Goal: Navigation & Orientation: Find specific page/section

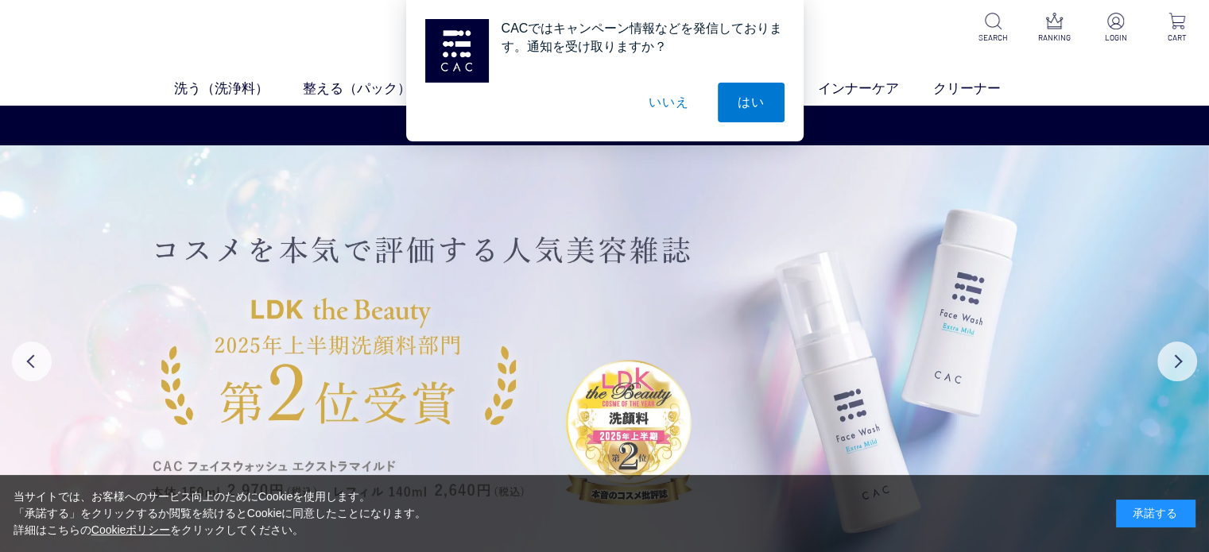
drag, startPoint x: 1163, startPoint y: 504, endPoint x: 1147, endPoint y: 506, distance: 16.1
click at [1163, 505] on div "承諾する" at bounding box center [1155, 514] width 79 height 28
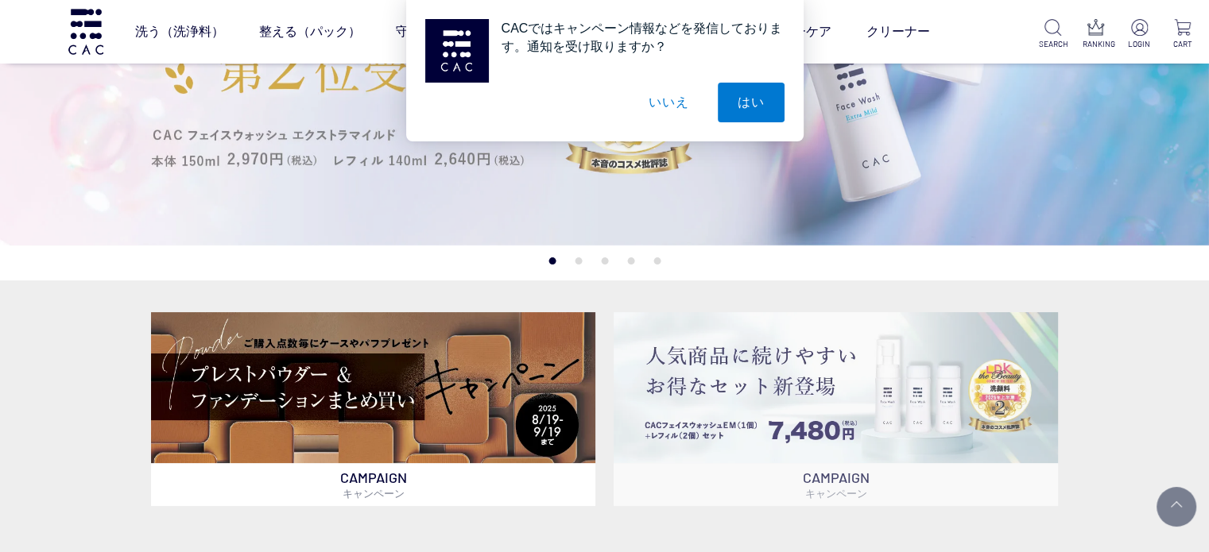
scroll to position [159, 0]
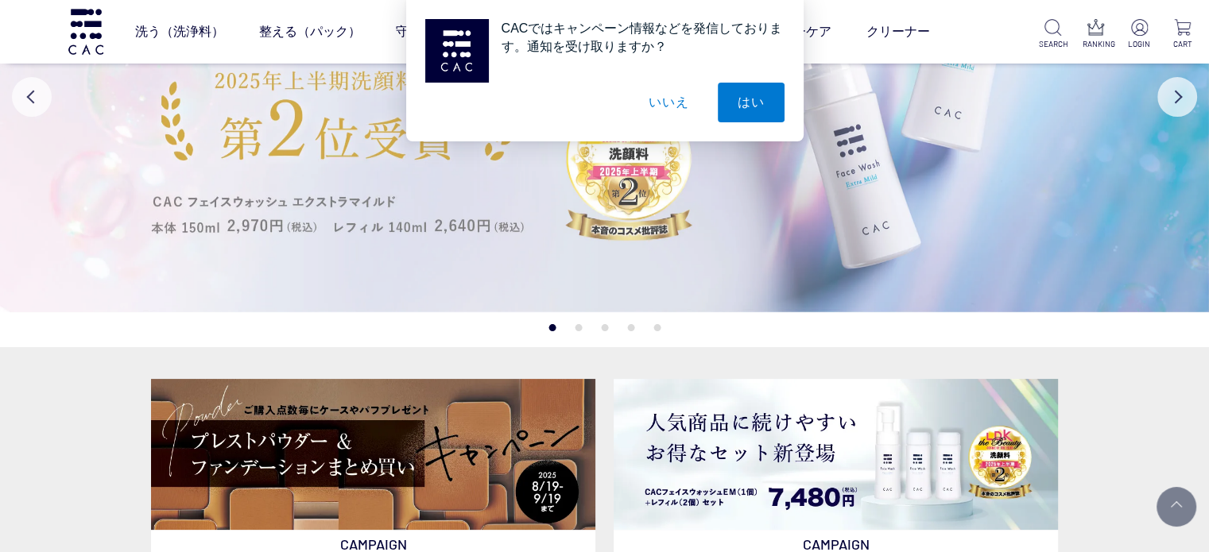
click at [313, 217] on img at bounding box center [604, 96] width 1209 height 431
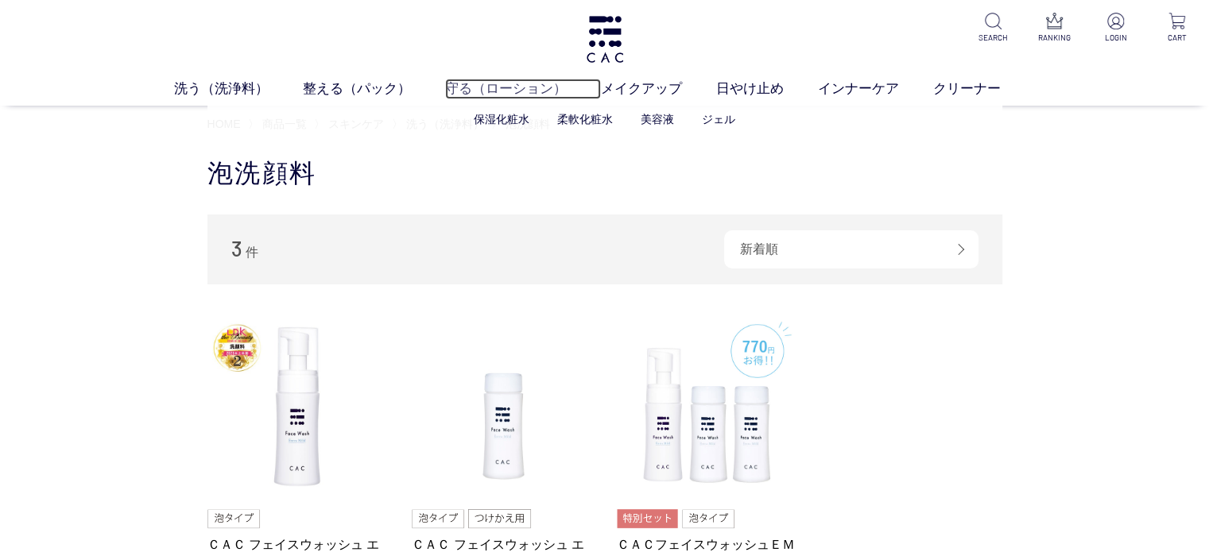
click at [525, 91] on link "守る（ローション）" at bounding box center [523, 89] width 156 height 21
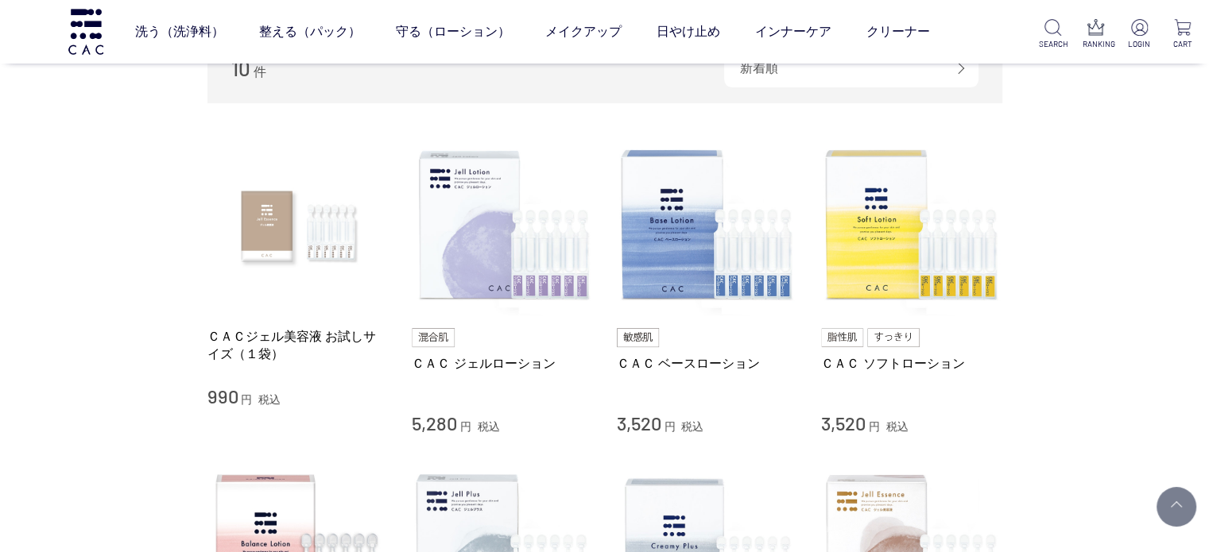
scroll to position [318, 0]
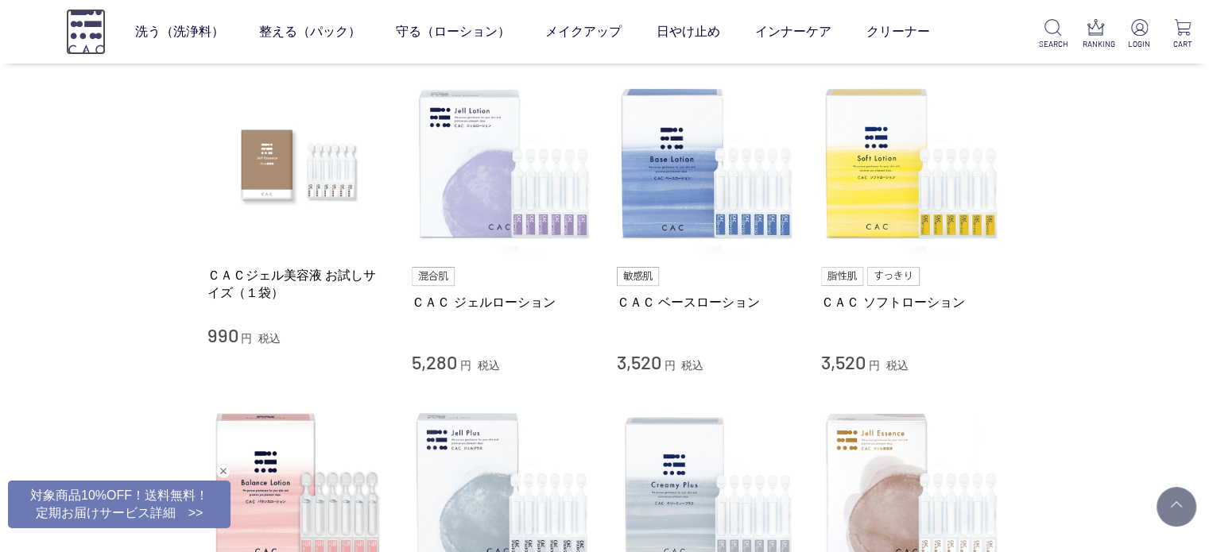
click at [75, 33] on img at bounding box center [86, 31] width 40 height 45
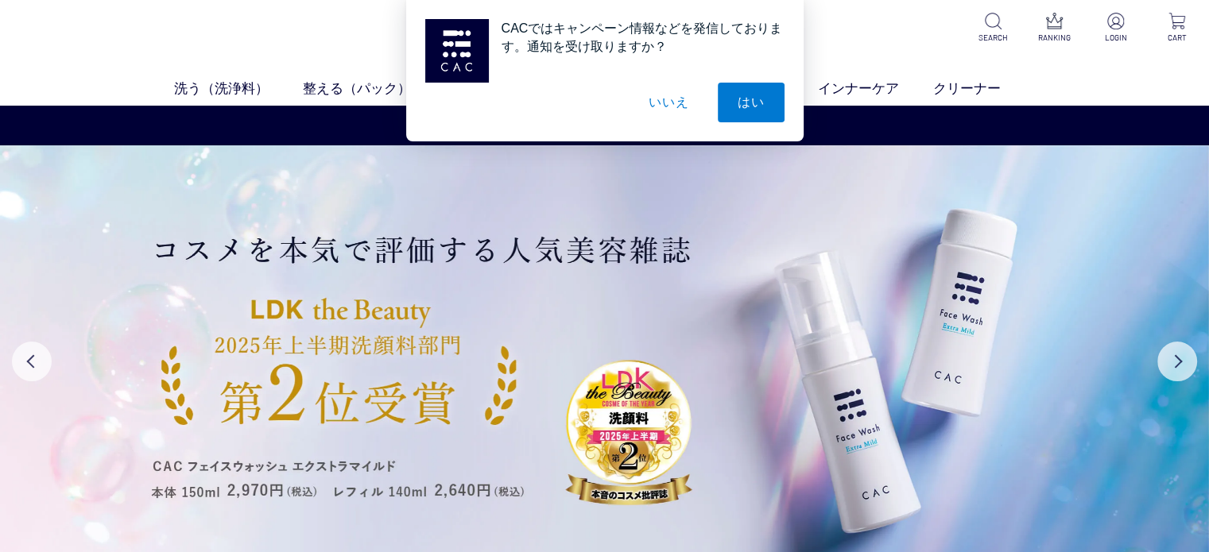
click at [691, 108] on button "いいえ" at bounding box center [668, 103] width 79 height 40
